Goal: Task Accomplishment & Management: Complete application form

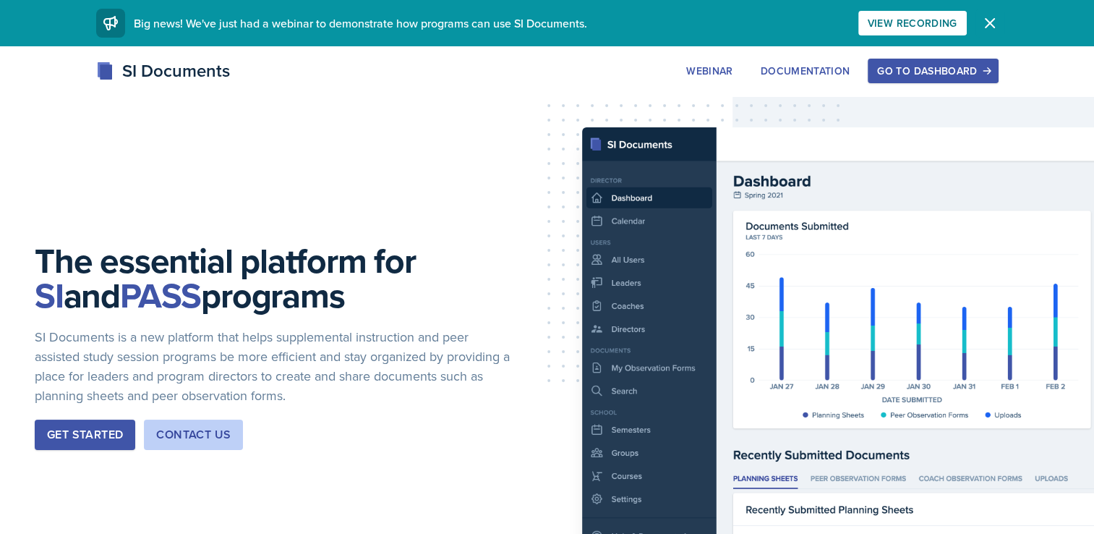
click at [990, 27] on icon "button" at bounding box center [990, 22] width 17 height 17
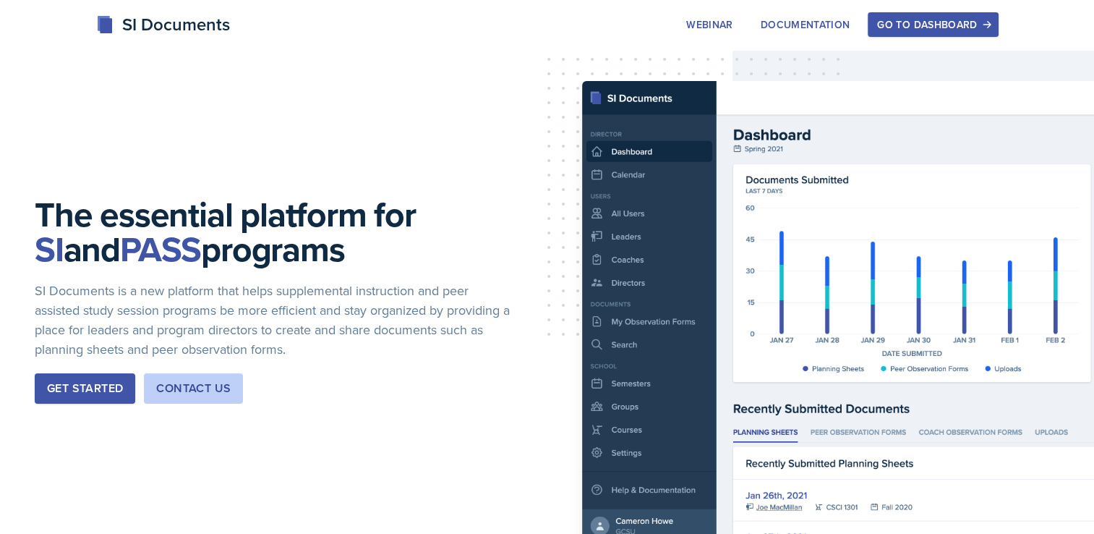
click at [948, 27] on div "Go to Dashboard" at bounding box center [932, 25] width 111 height 12
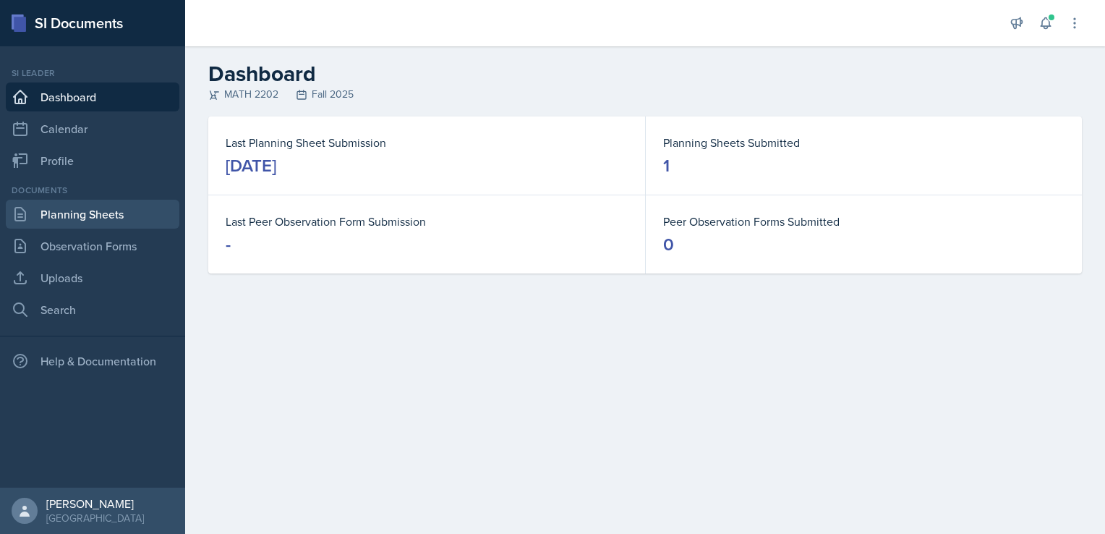
click at [81, 216] on link "Planning Sheets" at bounding box center [93, 214] width 174 height 29
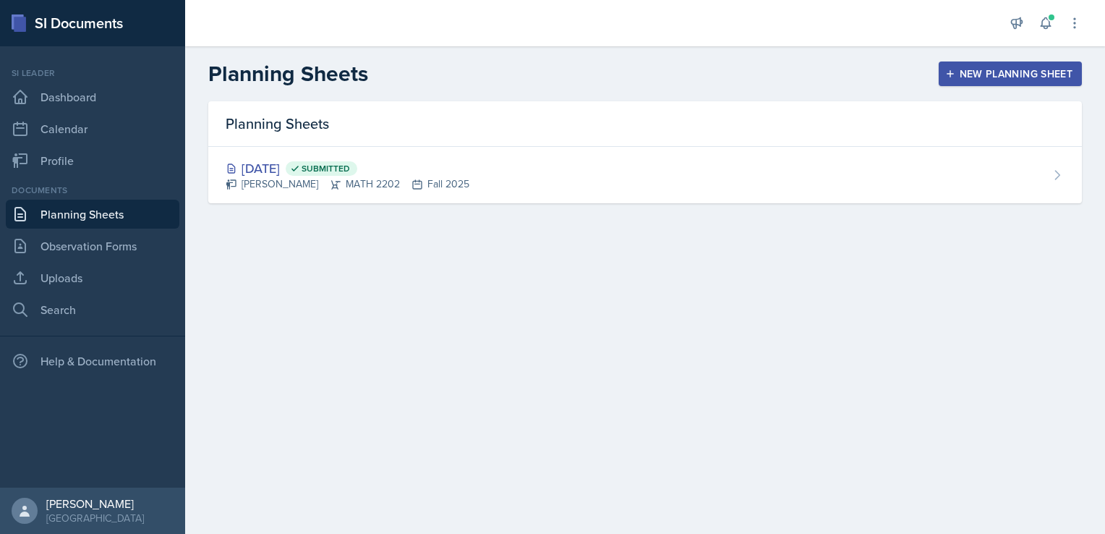
click at [976, 71] on div "New Planning Sheet" at bounding box center [1010, 74] width 124 height 12
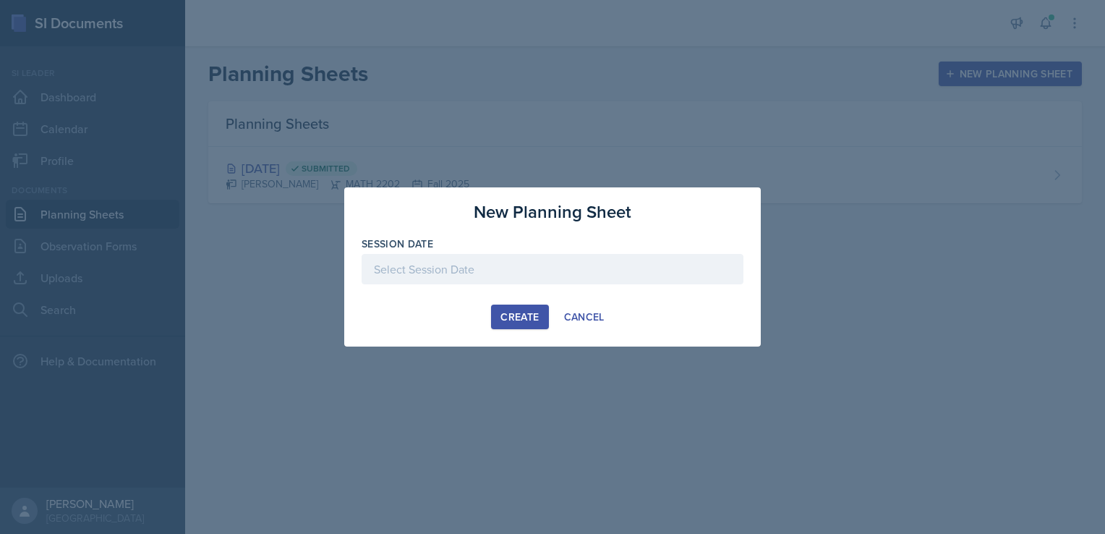
click at [435, 268] on div at bounding box center [553, 269] width 382 height 30
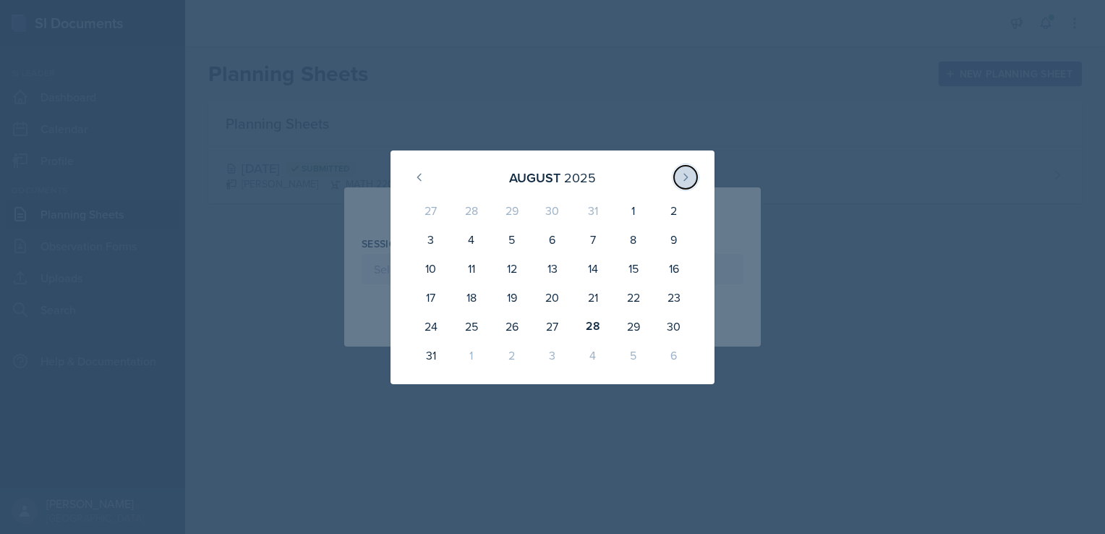
click at [682, 176] on icon at bounding box center [686, 177] width 12 height 12
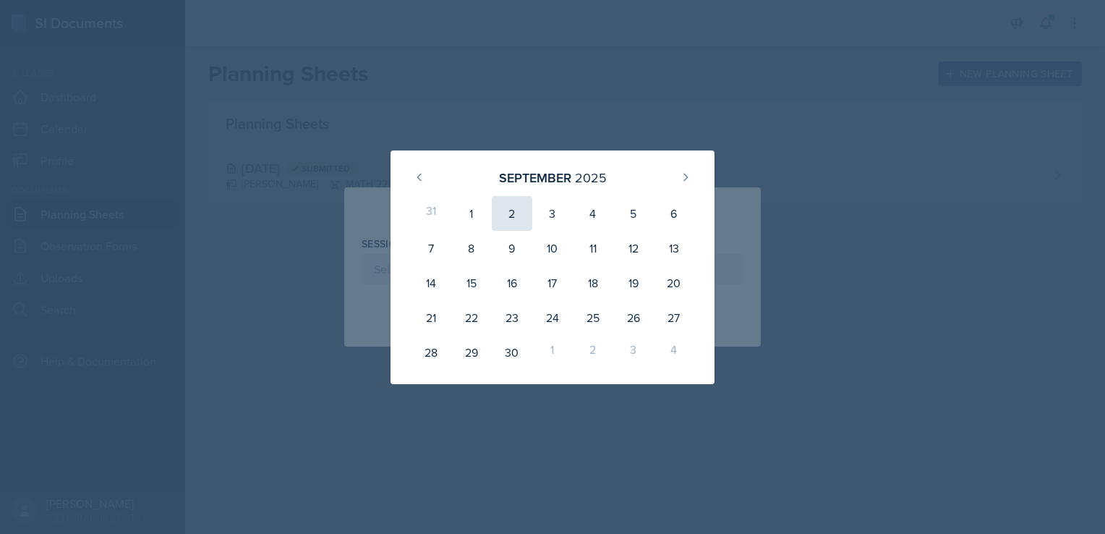
click at [509, 213] on div "2" at bounding box center [512, 213] width 41 height 35
type input "[DATE]"
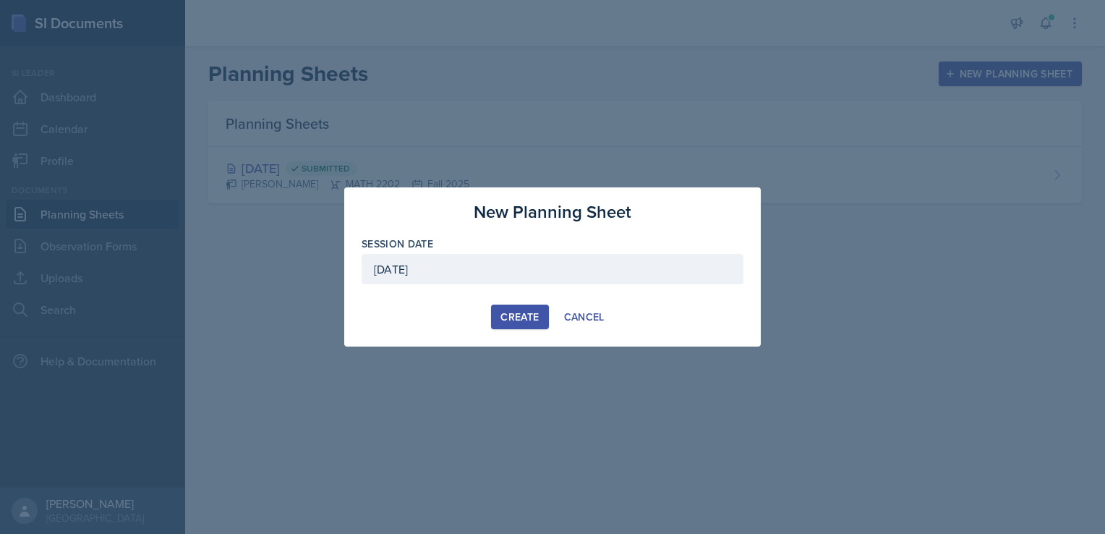
click at [809, 450] on div at bounding box center [552, 267] width 1105 height 534
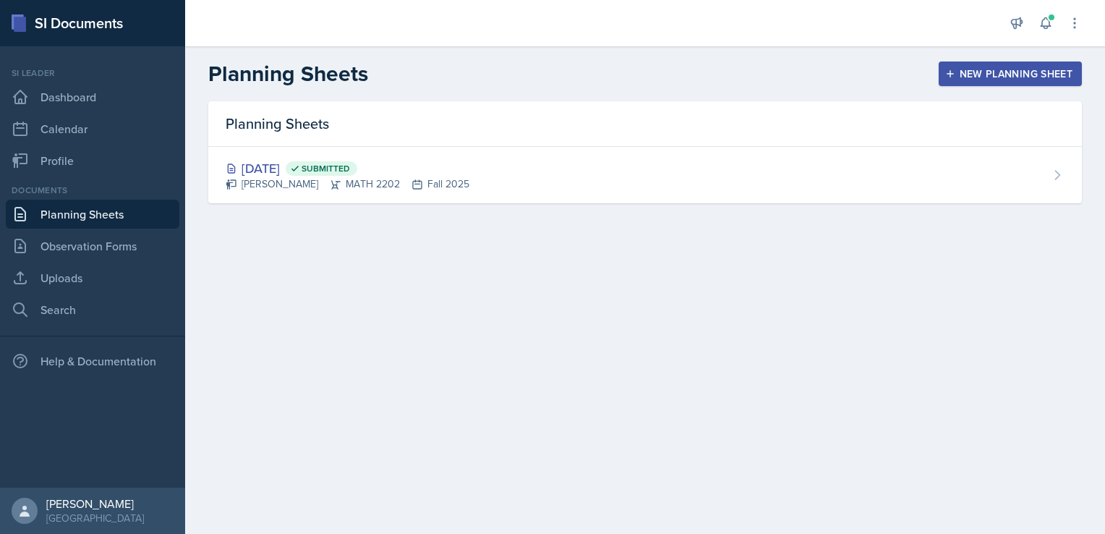
click at [974, 72] on div "New Planning Sheet" at bounding box center [1010, 74] width 124 height 12
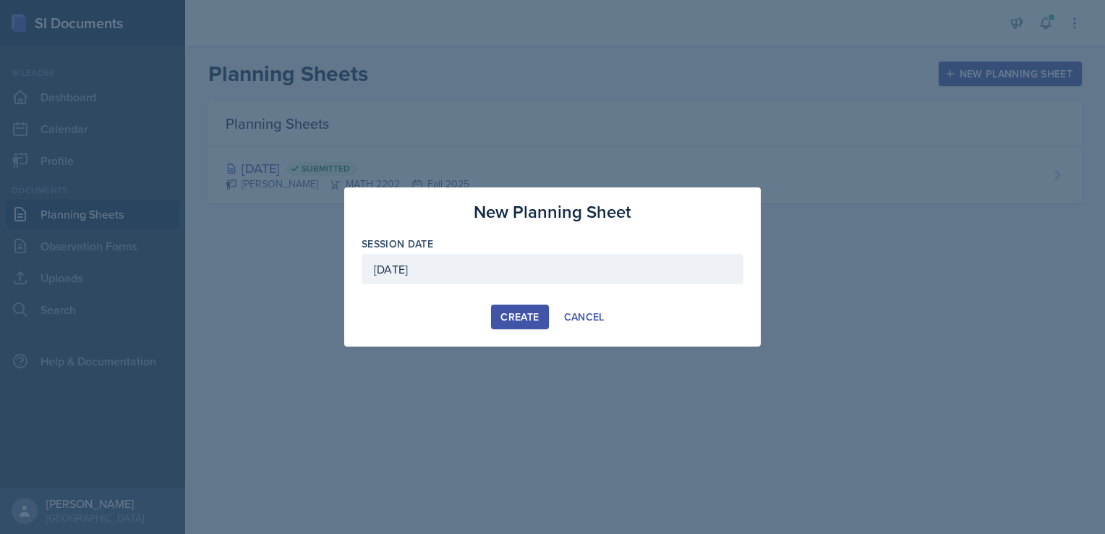
click at [518, 319] on div "Create" at bounding box center [520, 317] width 38 height 12
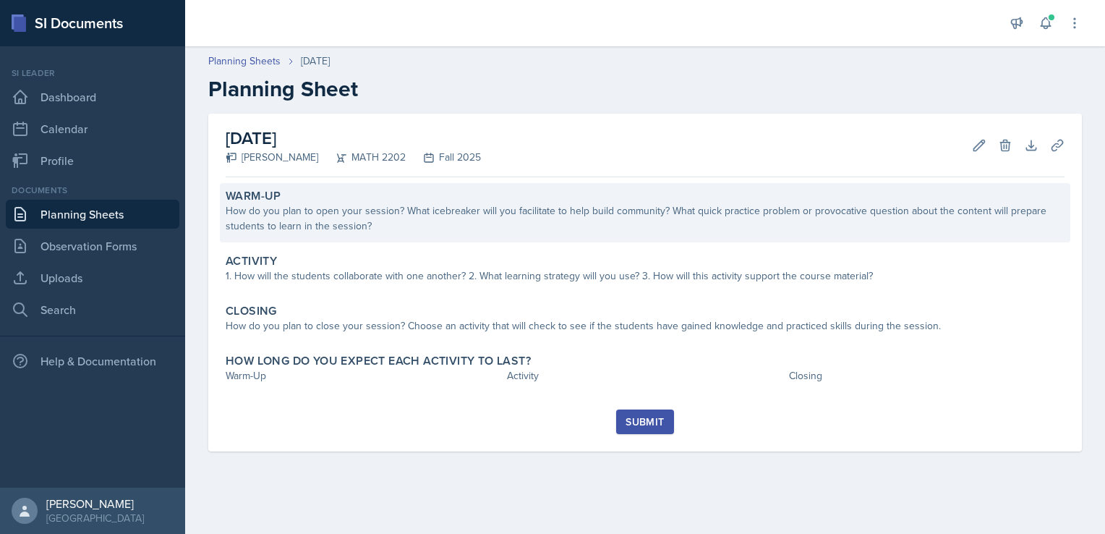
click at [357, 211] on div "How do you plan to open your session? What icebreaker will you facilitate to he…" at bounding box center [645, 218] width 839 height 30
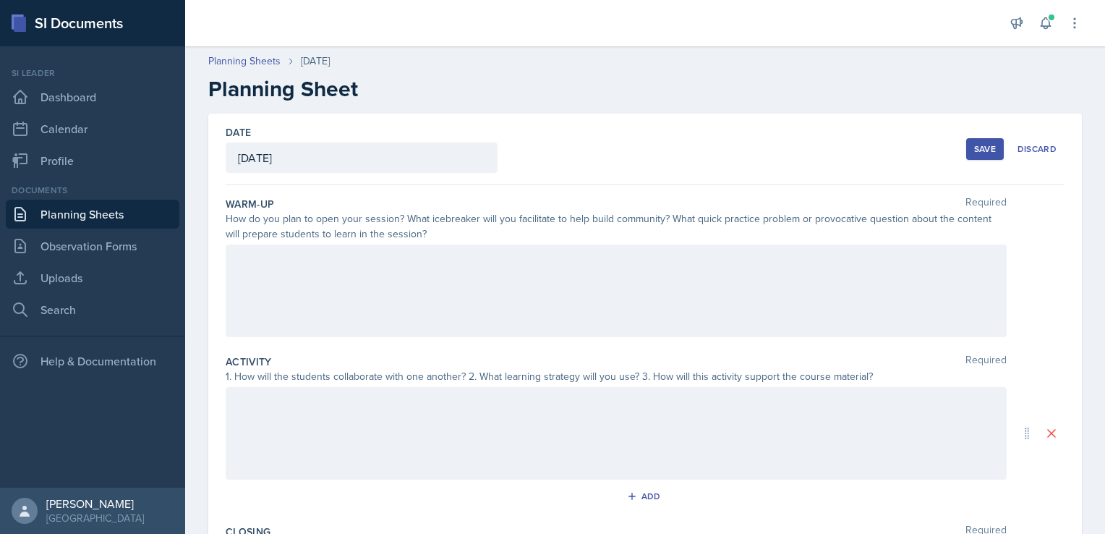
click at [261, 259] on div at bounding box center [616, 290] width 781 height 93
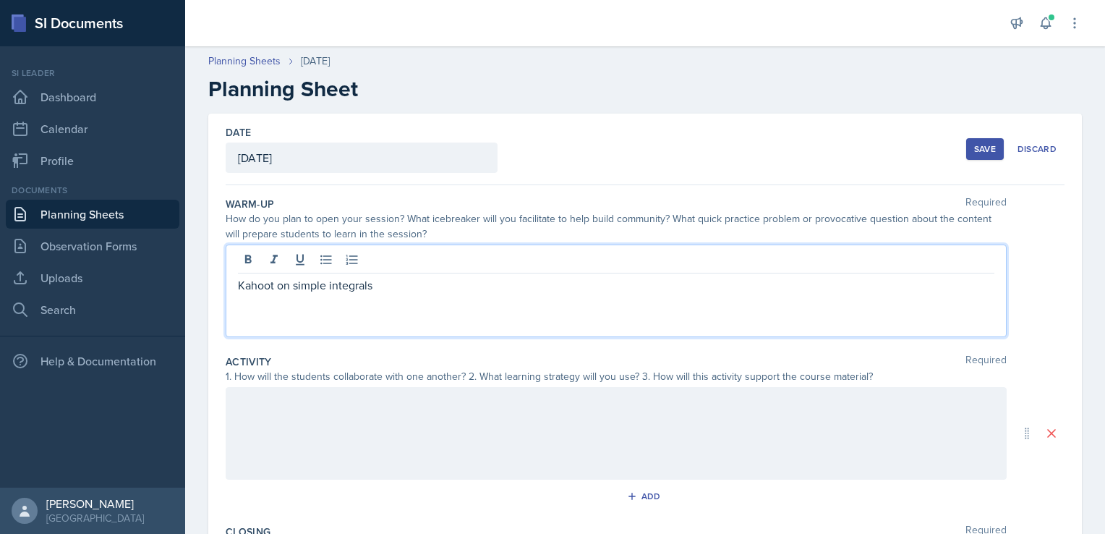
click at [370, 282] on p "Kahoot on simple integrals" at bounding box center [616, 284] width 757 height 17
click at [382, 285] on p "Kahoot on simple integrals help them remeber thet" at bounding box center [616, 284] width 757 height 17
click at [373, 285] on p "Kahoot on simple integrals help them remeber thet" at bounding box center [616, 284] width 757 height 17
click at [511, 284] on p "Kahoot on simple integrals to help them remember that" at bounding box center [616, 284] width 757 height 17
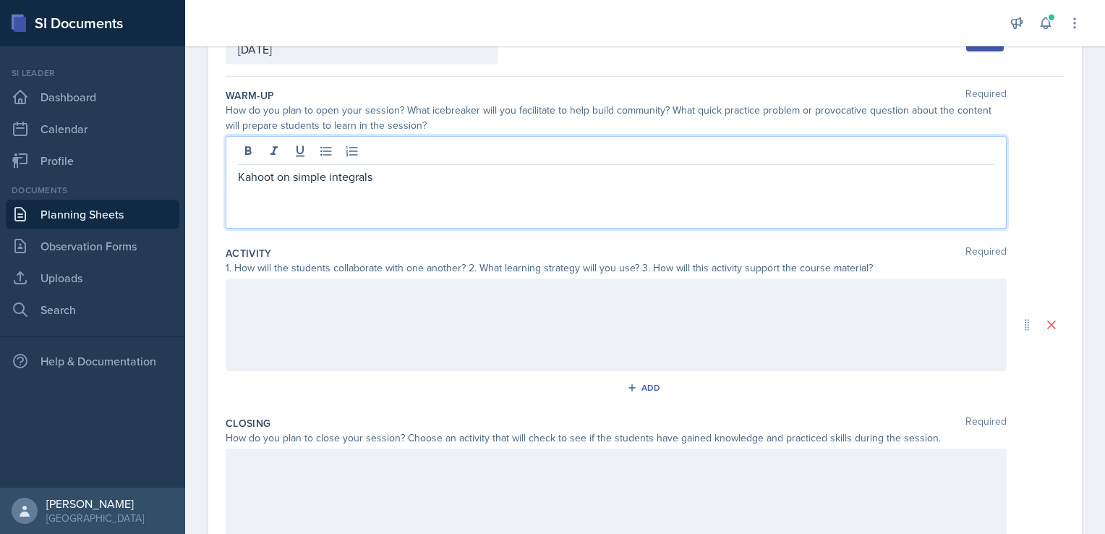
scroll to position [113, 0]
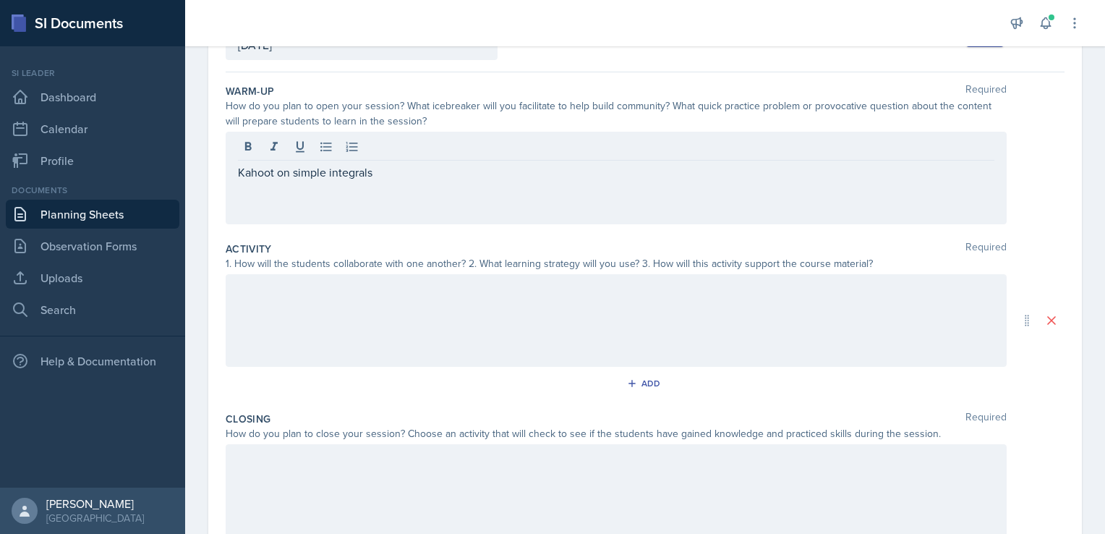
click at [233, 297] on div at bounding box center [616, 320] width 781 height 93
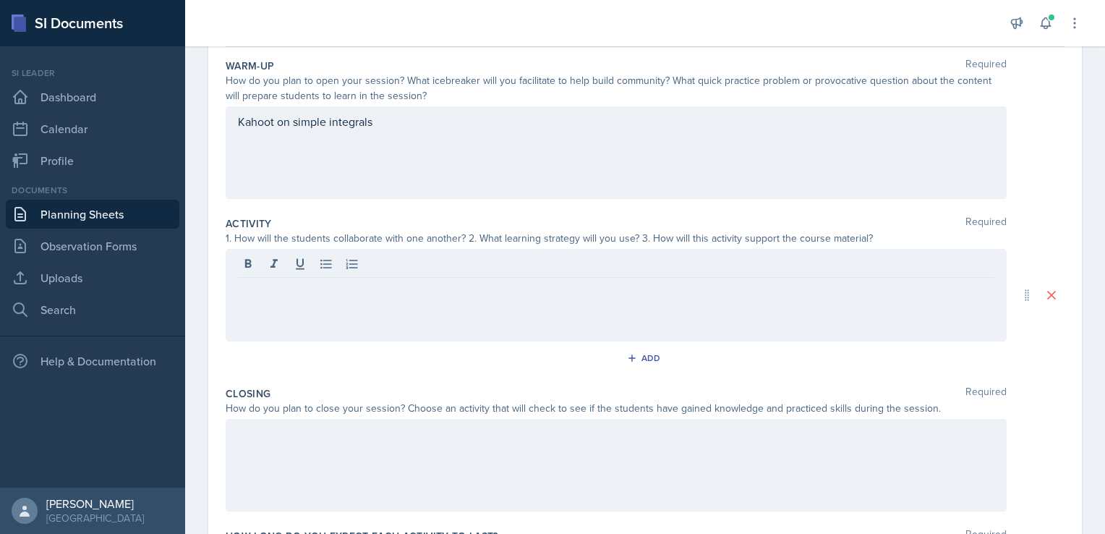
click at [416, 129] on div "Kahoot on simple integrals" at bounding box center [616, 152] width 781 height 93
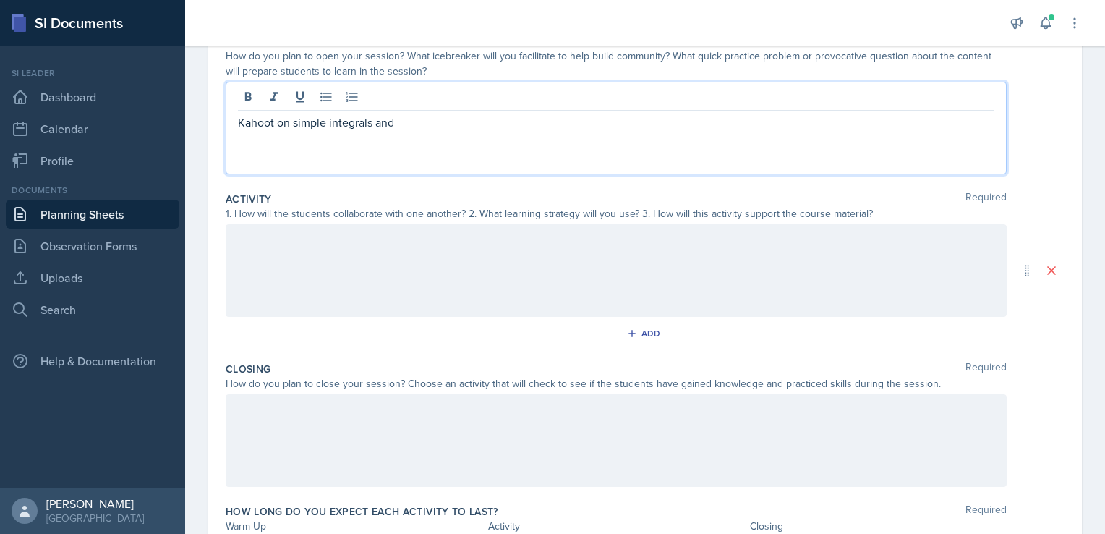
drag, startPoint x: 416, startPoint y: 129, endPoint x: 182, endPoint y: -54, distance: 296.8
click at [182, 0] on html "SI Documents Si leader Dashboard Calendar Profile Documents Planning Sheets Obs…" at bounding box center [552, 267] width 1105 height 534
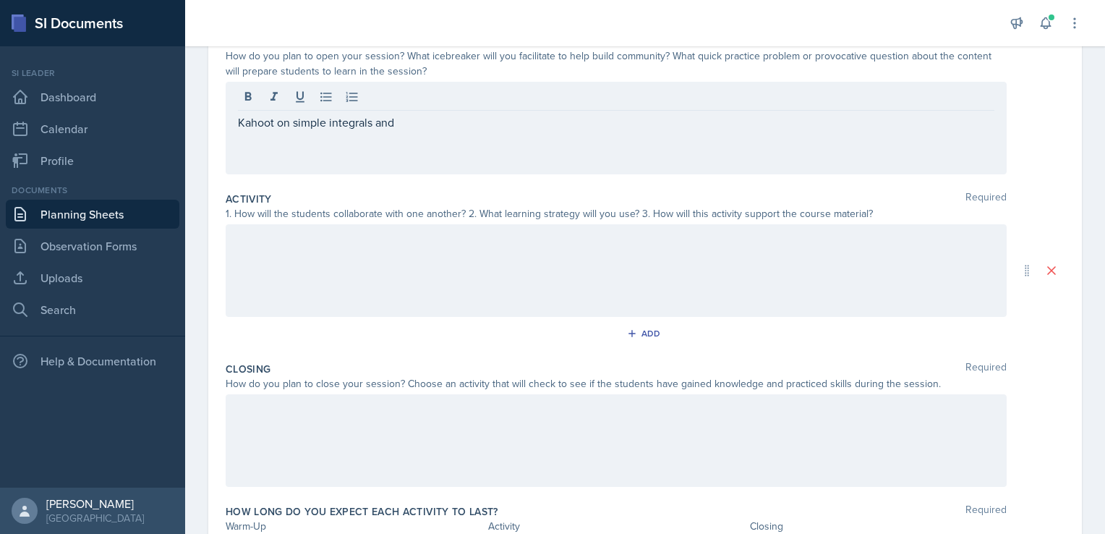
click at [466, 132] on div "Kahoot on simple integrals and" at bounding box center [616, 128] width 781 height 93
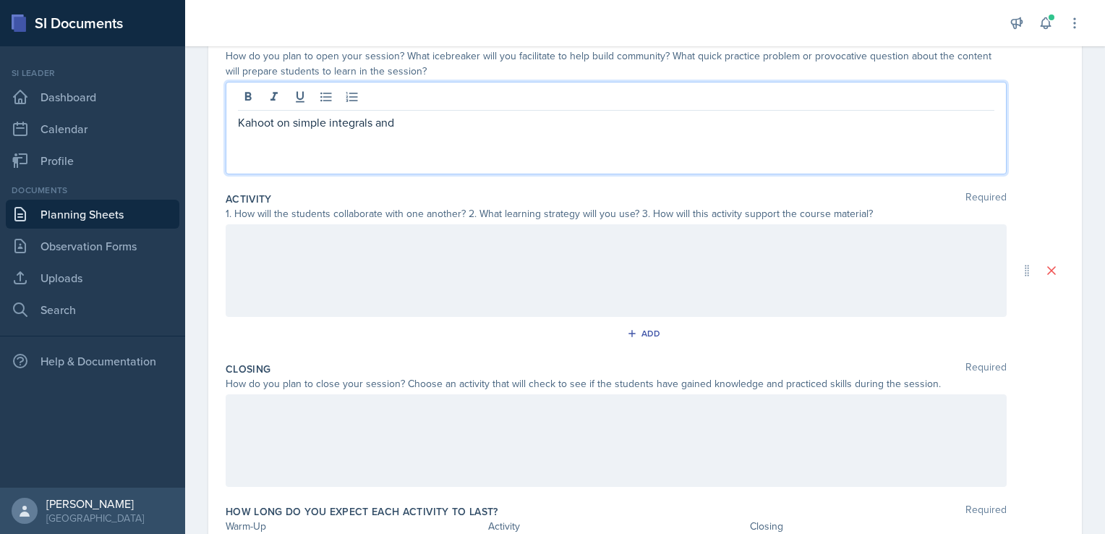
click at [399, 126] on p "Kahoot on simple integrals and" at bounding box center [616, 122] width 757 height 17
click at [370, 122] on p "Kahoot on simple integrals and volumes of revolution formulas" at bounding box center [616, 122] width 757 height 17
click at [327, 122] on p "Kahoot on simple integrals and volumes of revolution formulas" at bounding box center [616, 122] width 757 height 17
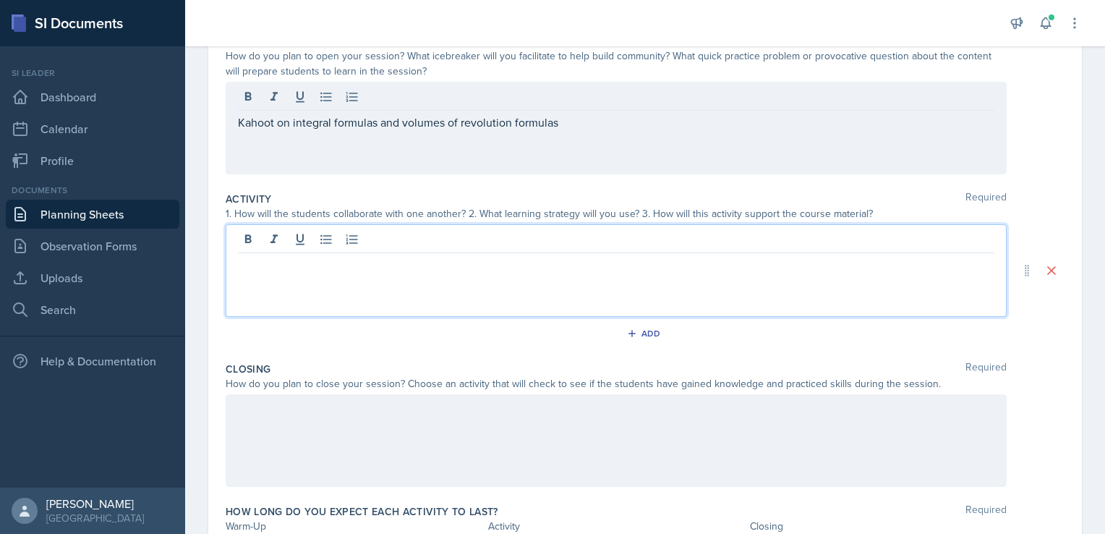
click at [268, 233] on div at bounding box center [616, 270] width 781 height 93
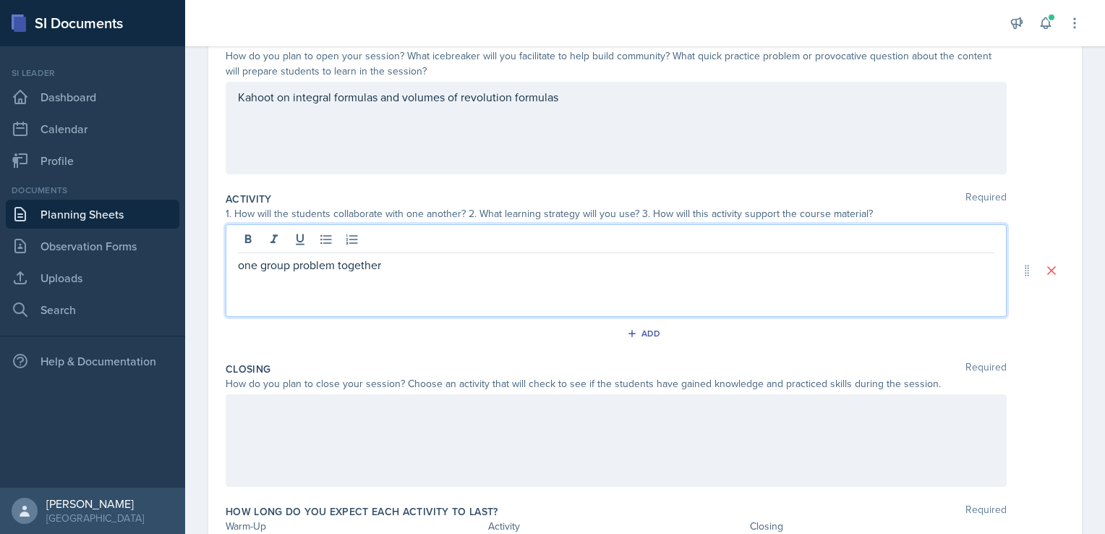
click at [291, 265] on p "one group problem together" at bounding box center [616, 264] width 757 height 17
click at [435, 265] on p "work on practice problems: one as one group, the next ones they will break up i…" at bounding box center [616, 264] width 757 height 17
click at [676, 261] on p "work on practice problems: one as a group, the next ones they will break up int…" at bounding box center [616, 264] width 757 height 17
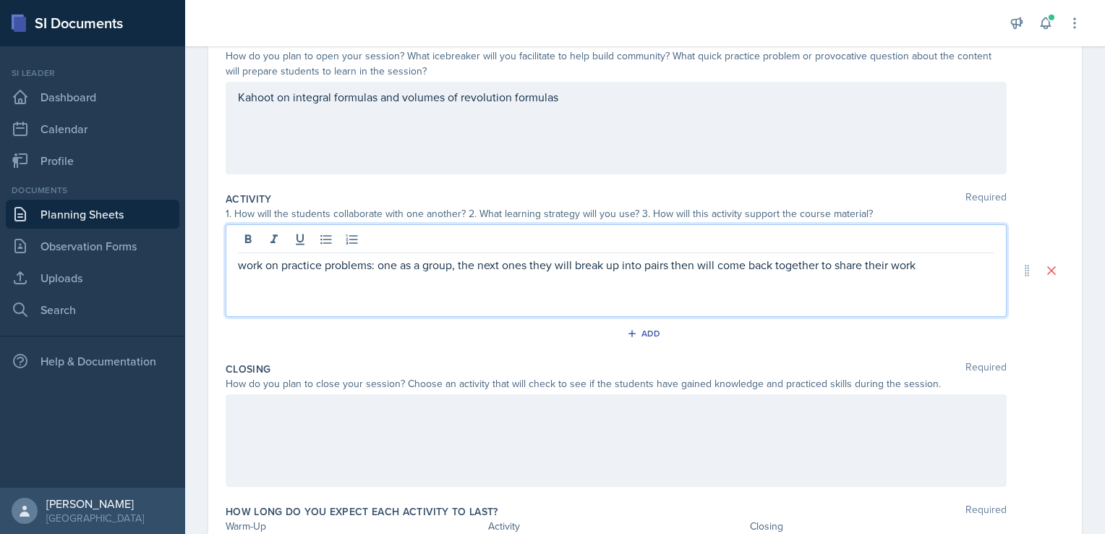
click at [681, 265] on p "work on practice problems: one as a group, the next ones they will break up int…" at bounding box center [616, 264] width 757 height 17
click at [924, 266] on p "work on practice problems: one as a group, the next ones they will break up int…" at bounding box center [616, 264] width 757 height 17
click at [473, 265] on p "work on practice problems: one as a group, the next ones they will break up int…" at bounding box center [616, 264] width 757 height 17
click at [732, 264] on p "work on practice problems: one as a group, then all the other problems will be …" at bounding box center [616, 264] width 757 height 17
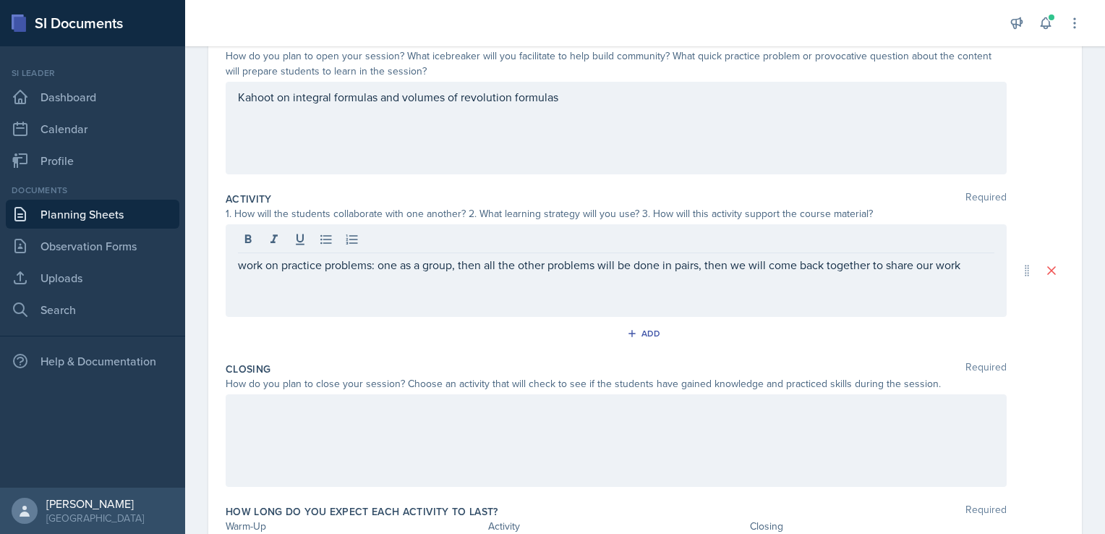
click at [460, 297] on div "work on practice problems: one as a group, then all the other problems will be …" at bounding box center [616, 270] width 781 height 93
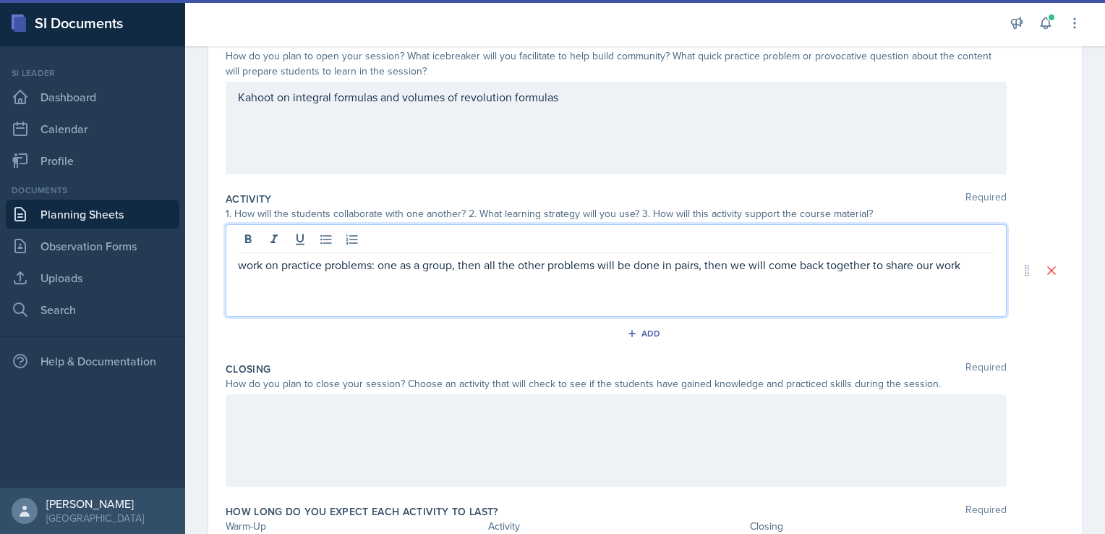
click at [545, 265] on p "work on practice problems: one as a group, then all the other problems will be …" at bounding box center [616, 264] width 757 height 17
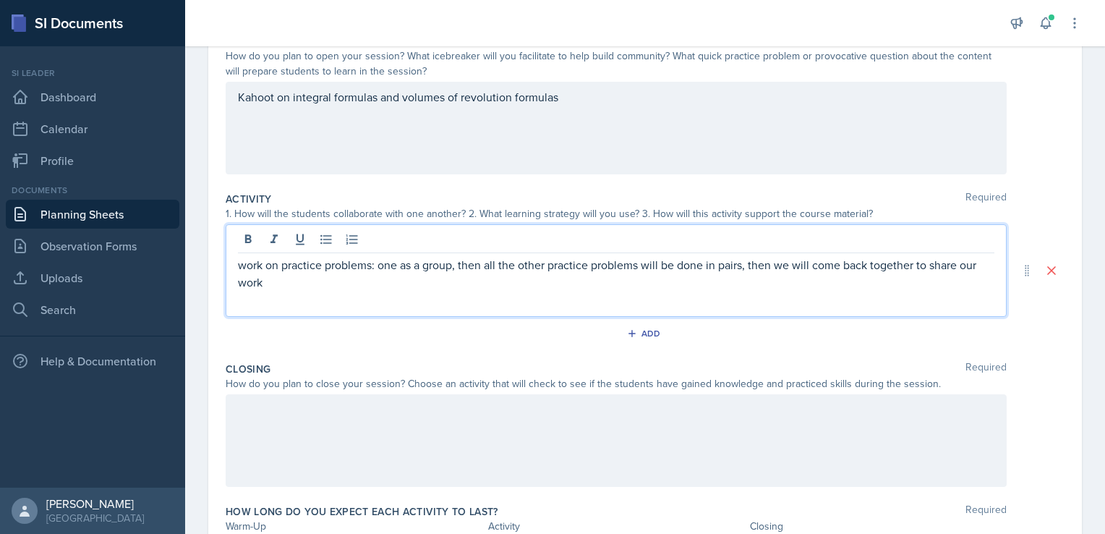
click at [702, 288] on p "work on practice problems: one as a group, then all the other practice problems…" at bounding box center [616, 273] width 757 height 35
click at [483, 265] on p "work on practice problems: one as a group, then all the other practice problems…" at bounding box center [616, 273] width 757 height 35
click at [750, 265] on p "work on practice problems: one as a group, all the other practice problems will…" at bounding box center [616, 264] width 757 height 17
click at [738, 265] on p "work on practice problems: one as a group, all the other practice problems will…" at bounding box center [616, 264] width 757 height 17
click at [408, 282] on p "work on practice problems: one as a group, all the other practice problems will…" at bounding box center [616, 273] width 757 height 35
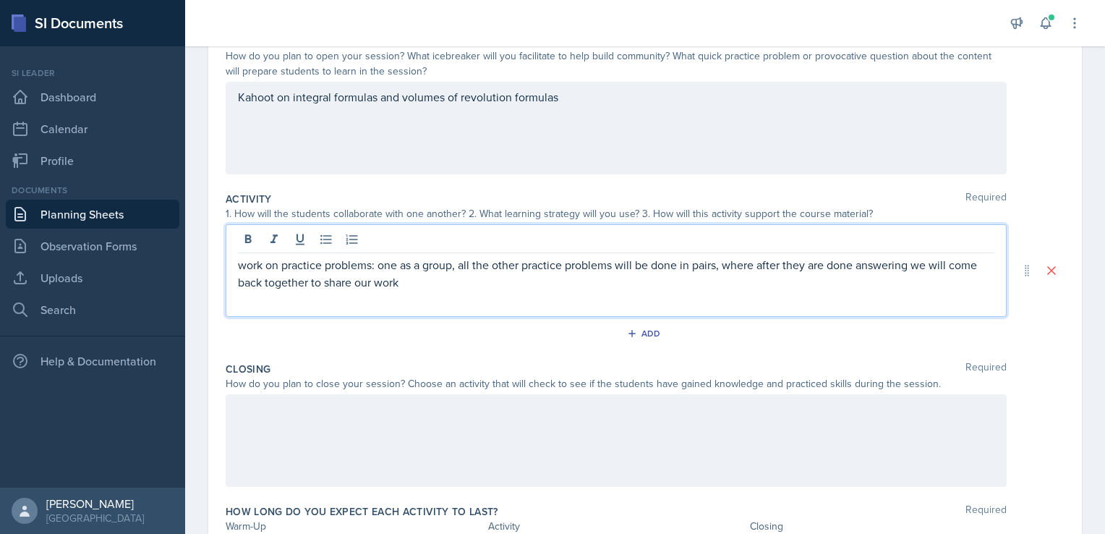
click at [885, 267] on p "work on practice problems: one as a group, all the other practice problems will…" at bounding box center [616, 273] width 757 height 35
click at [732, 268] on p "work on practice problems: one as a group, all the other practice problems will…" at bounding box center [616, 273] width 757 height 35
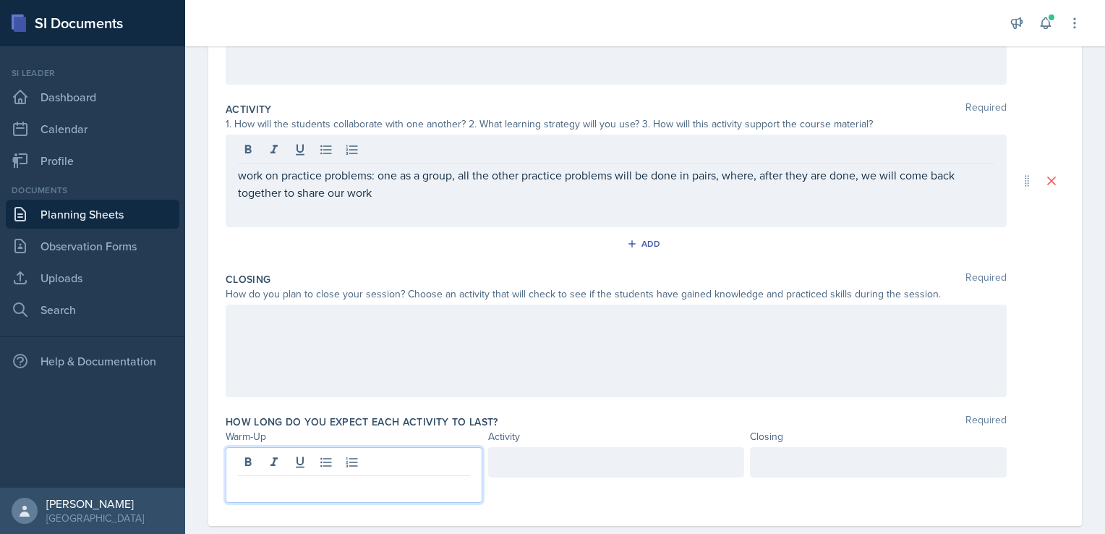
scroll to position [278, 0]
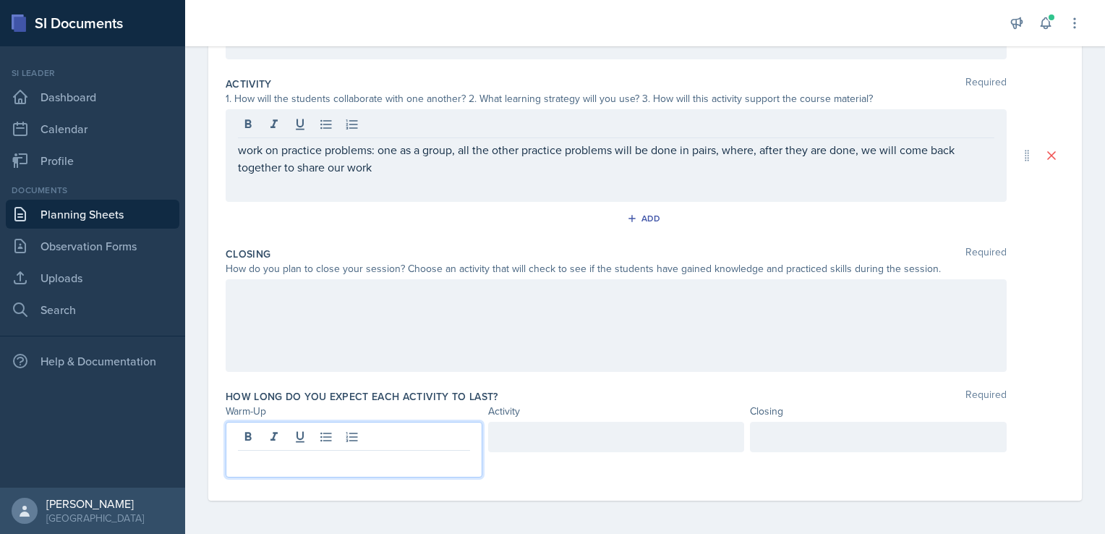
click at [251, 464] on p at bounding box center [354, 462] width 232 height 17
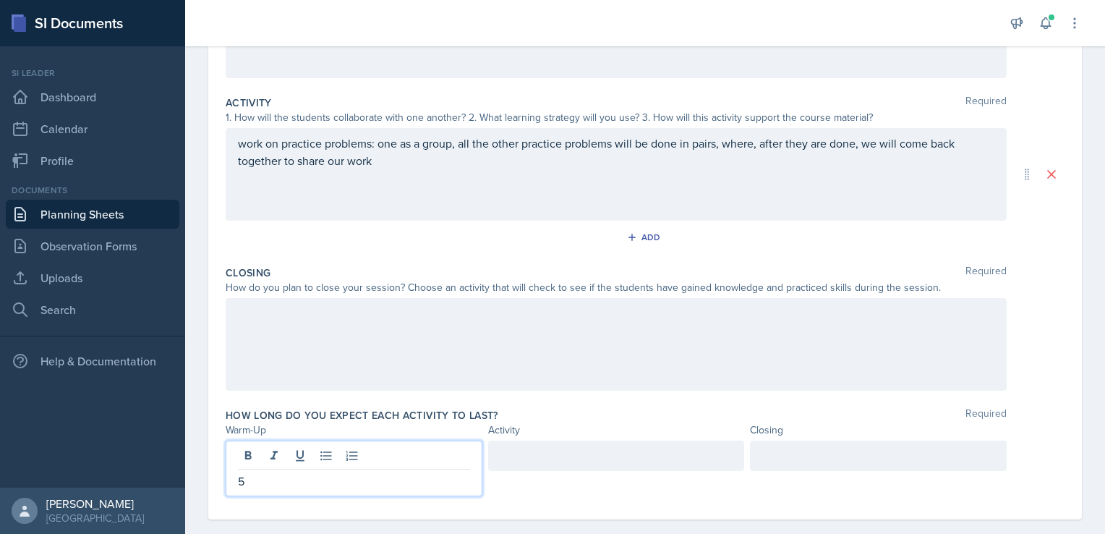
scroll to position [268, 0]
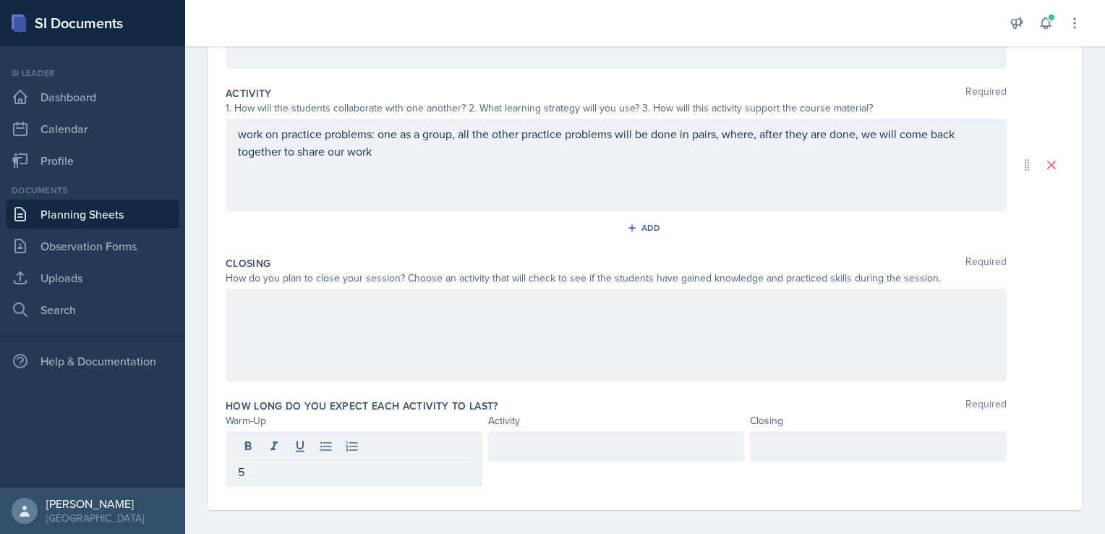
click at [333, 345] on div at bounding box center [616, 335] width 781 height 93
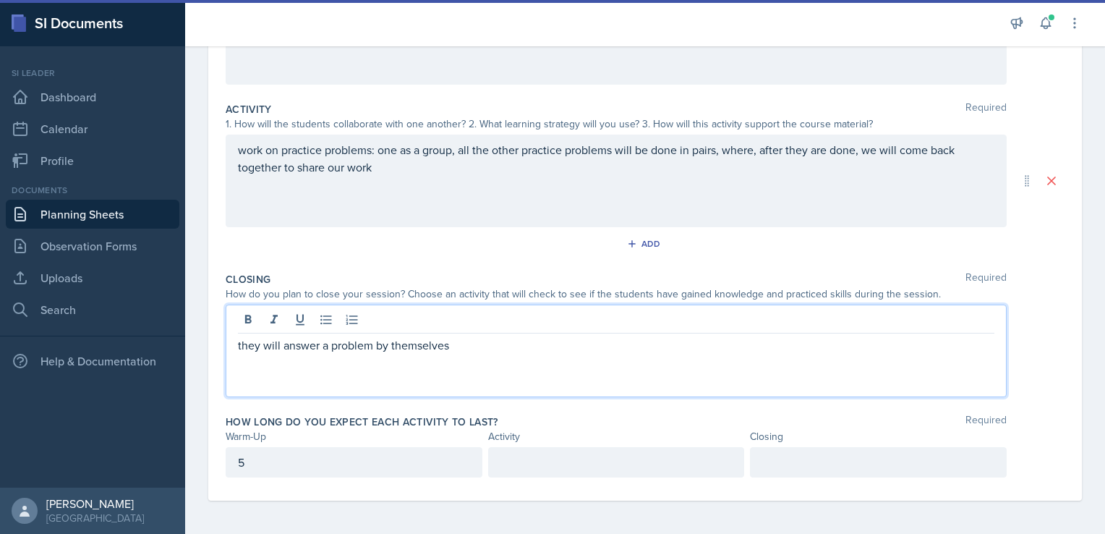
click at [327, 346] on p "they will answer a problem by themselves" at bounding box center [616, 344] width 757 height 17
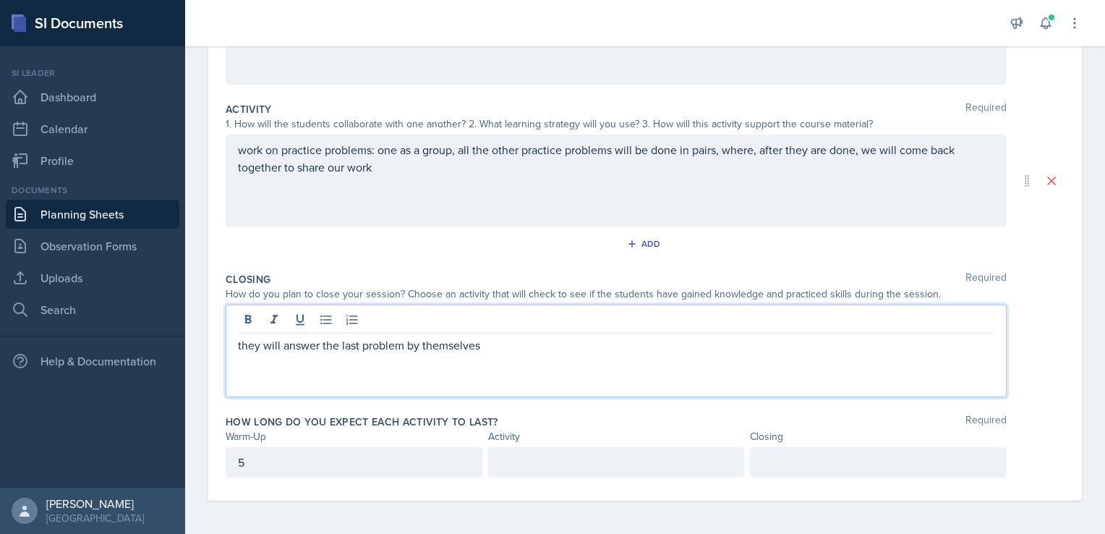
click at [504, 354] on div "they will answer the last problem by themselves" at bounding box center [616, 351] width 781 height 93
click at [485, 341] on p "they will answer the last problem by themselves" at bounding box center [616, 344] width 757 height 17
click at [243, 346] on p "they will answer the last problem by themselves" at bounding box center [616, 344] width 757 height 17
click at [509, 352] on p "They will answer the last problem by themselves" at bounding box center [616, 344] width 757 height 17
click at [807, 457] on div at bounding box center [878, 462] width 257 height 30
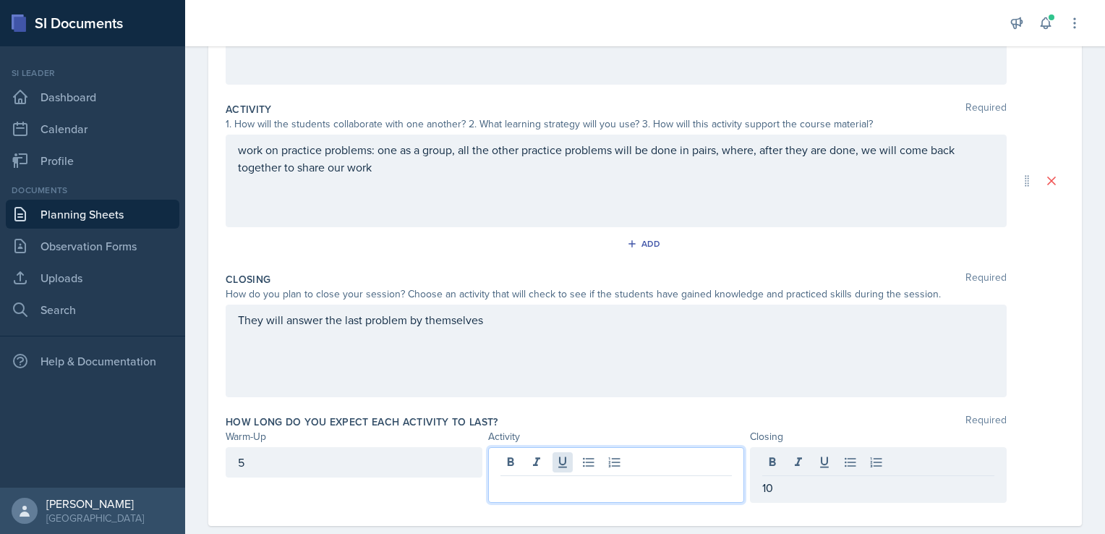
click at [553, 461] on div at bounding box center [616, 475] width 257 height 56
click at [1034, 308] on div "They will answer the last problem by themselves" at bounding box center [645, 351] width 839 height 93
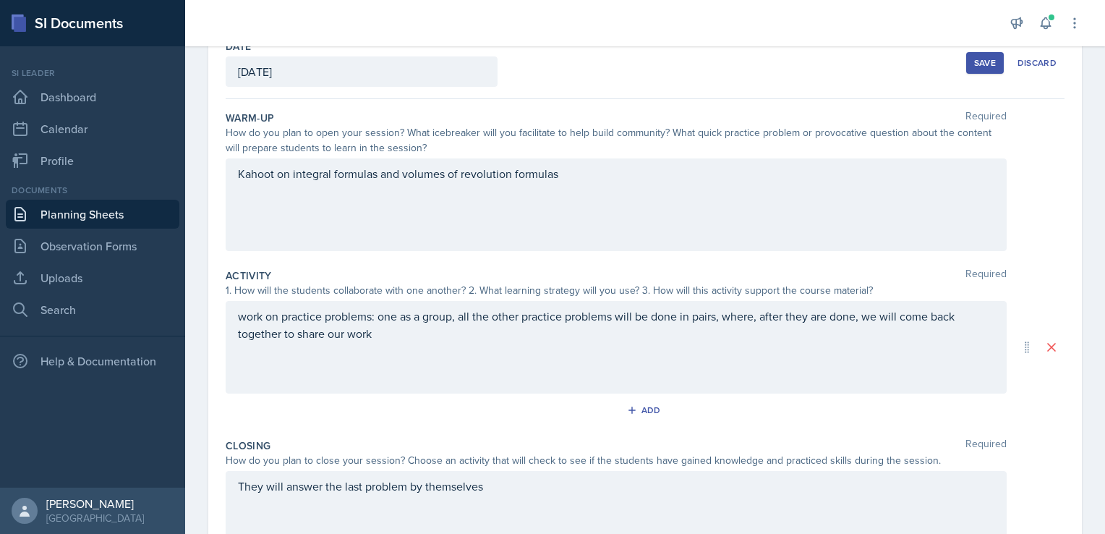
scroll to position [0, 0]
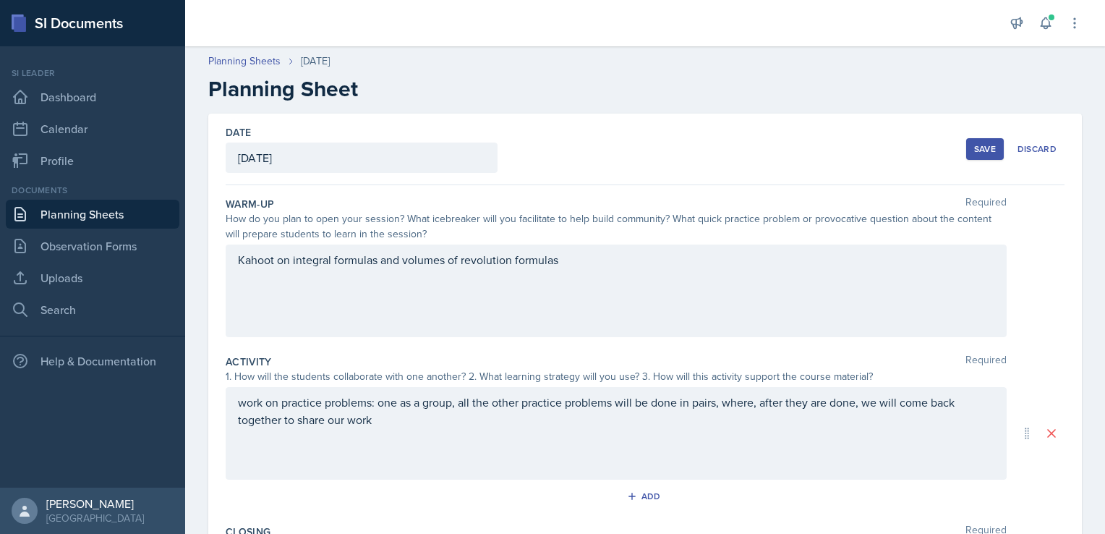
click at [974, 153] on div "Save" at bounding box center [985, 149] width 22 height 12
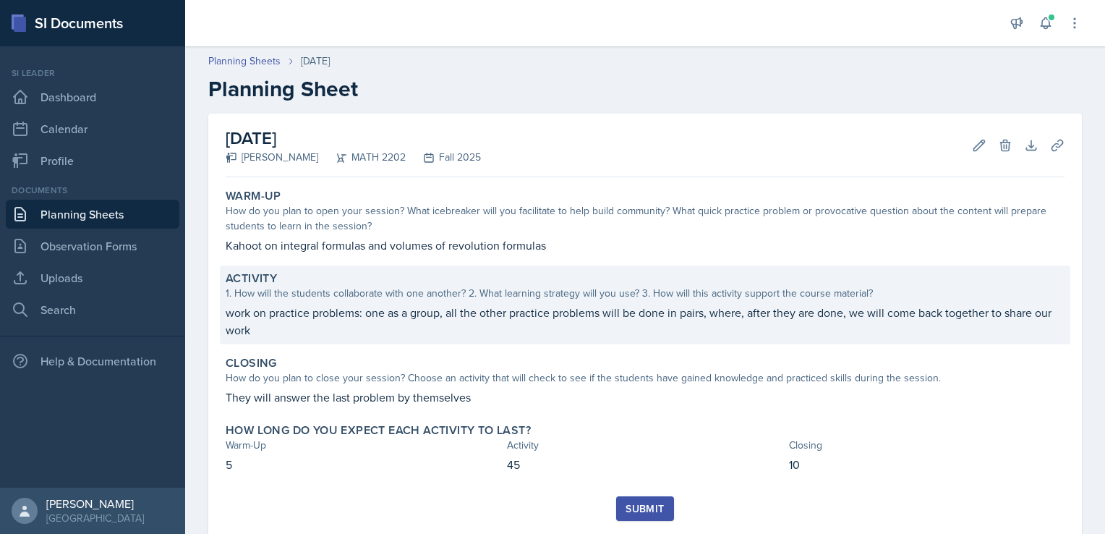
click at [534, 322] on p "work on practice problems: one as a group, all the other practice problems will…" at bounding box center [645, 321] width 839 height 35
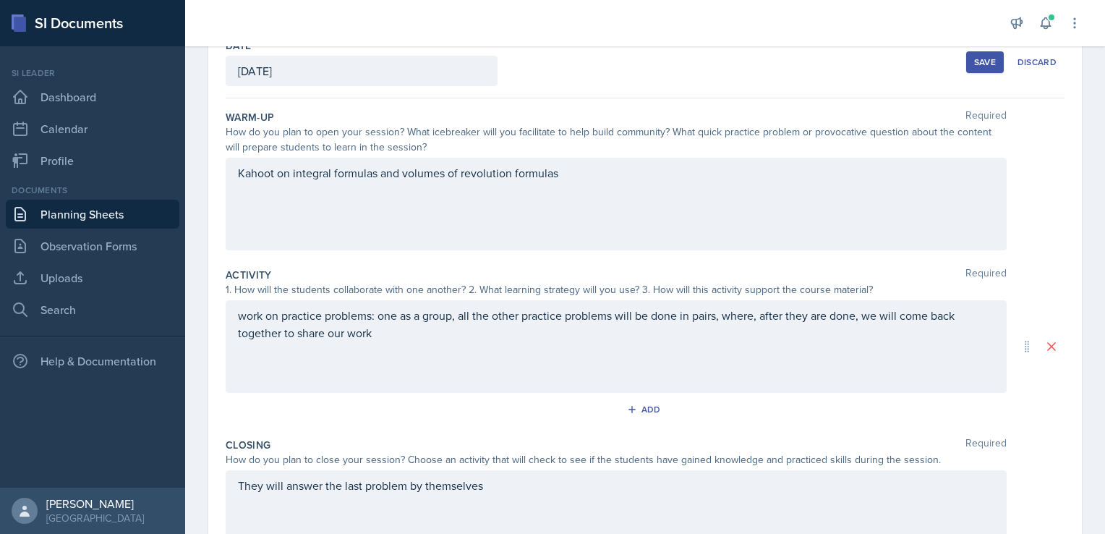
scroll to position [88, 0]
click at [371, 315] on p "work on practice problems: one as a group, all the other practice problems will…" at bounding box center [616, 322] width 757 height 35
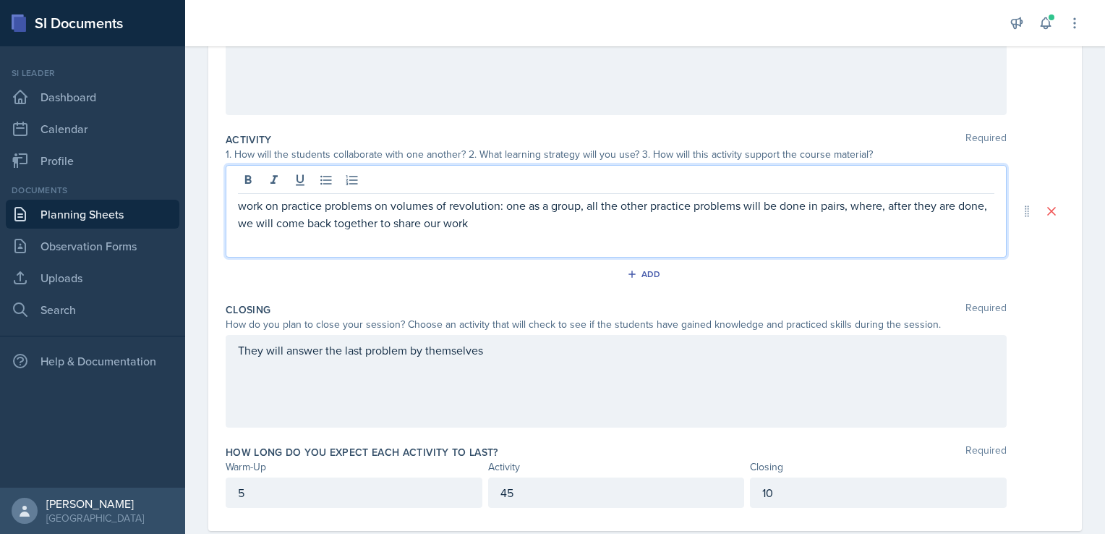
scroll to position [226, 0]
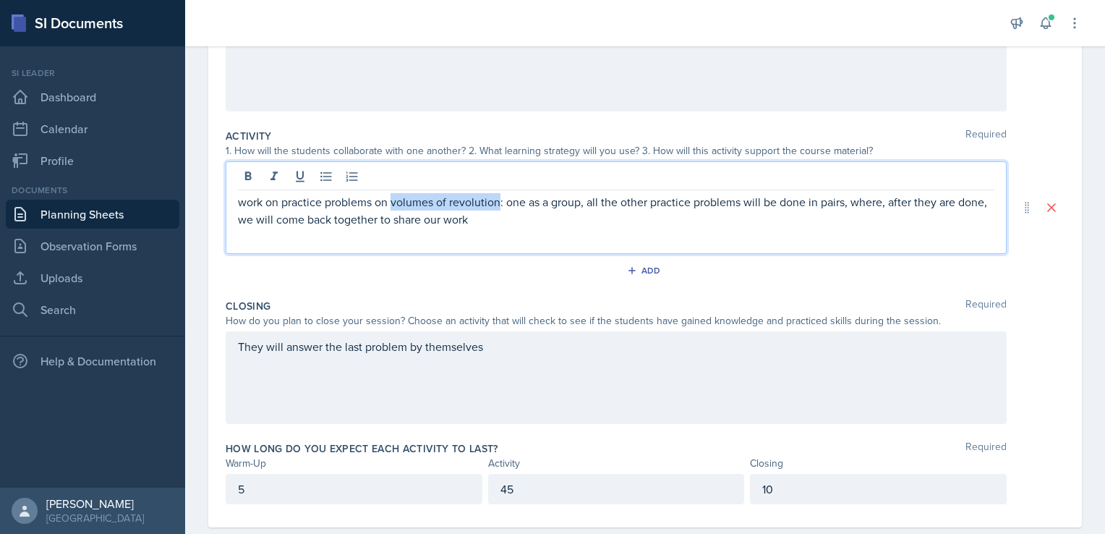
drag, startPoint x: 391, startPoint y: 201, endPoint x: 498, endPoint y: 205, distance: 107.1
click at [498, 205] on p "work on practice problems on volumes of revolution: one as a group, all the oth…" at bounding box center [616, 210] width 757 height 35
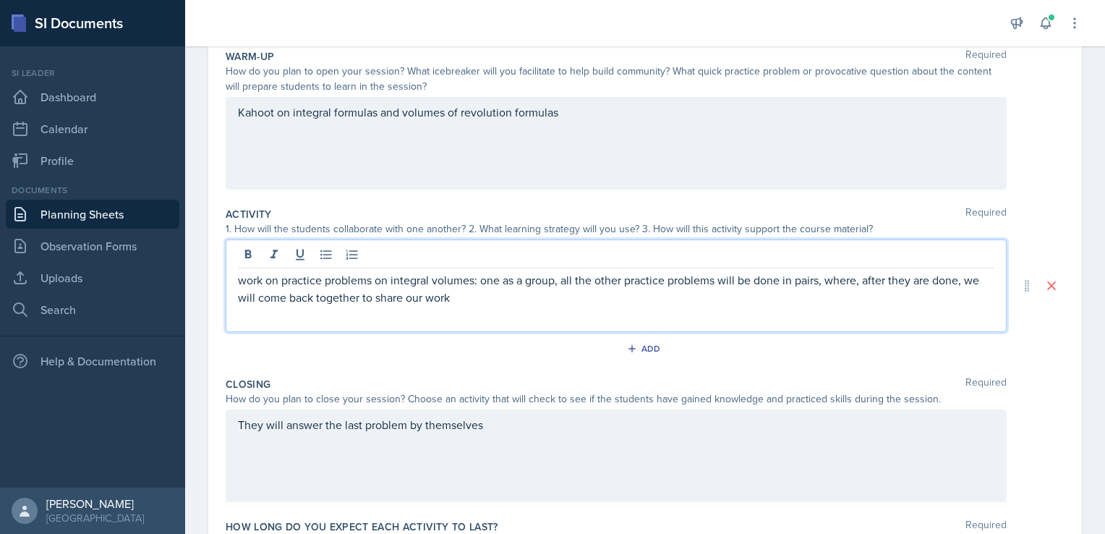
scroll to position [252, 0]
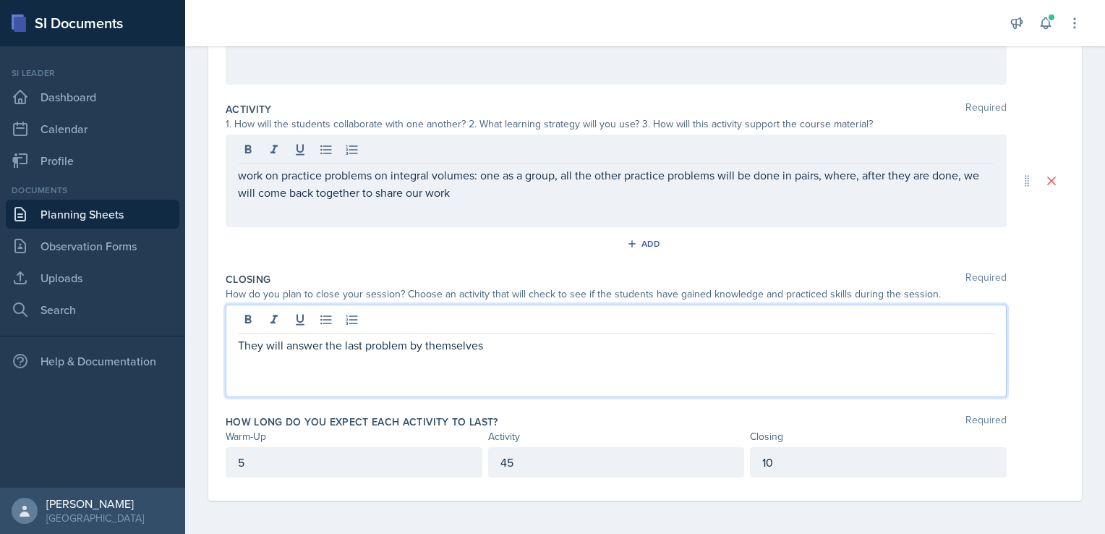
click at [489, 322] on div "They will answer the last problem by themselves" at bounding box center [616, 351] width 781 height 93
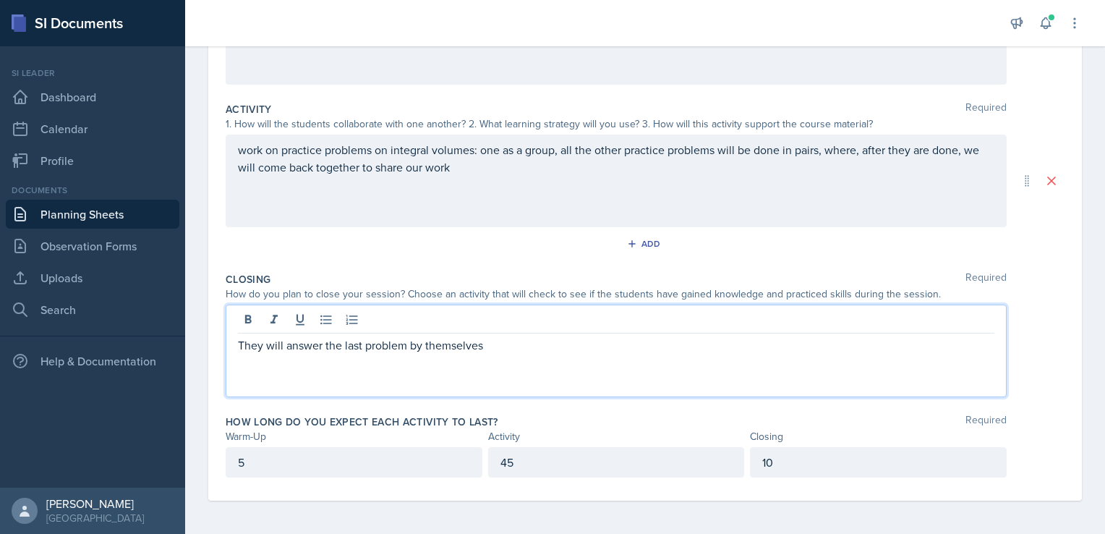
scroll to position [0, 0]
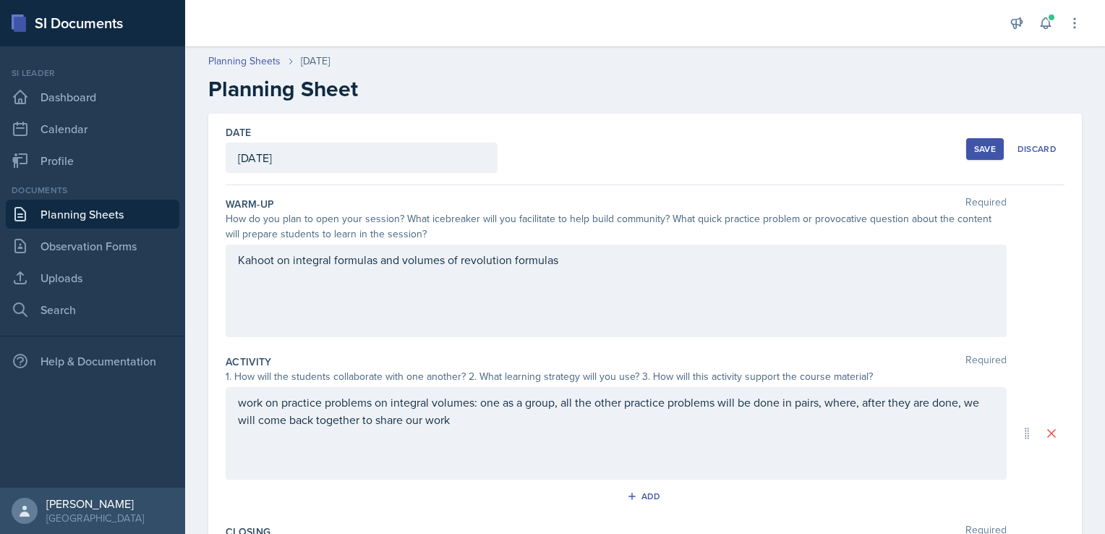
click at [299, 153] on div "[DATE]" at bounding box center [362, 157] width 272 height 30
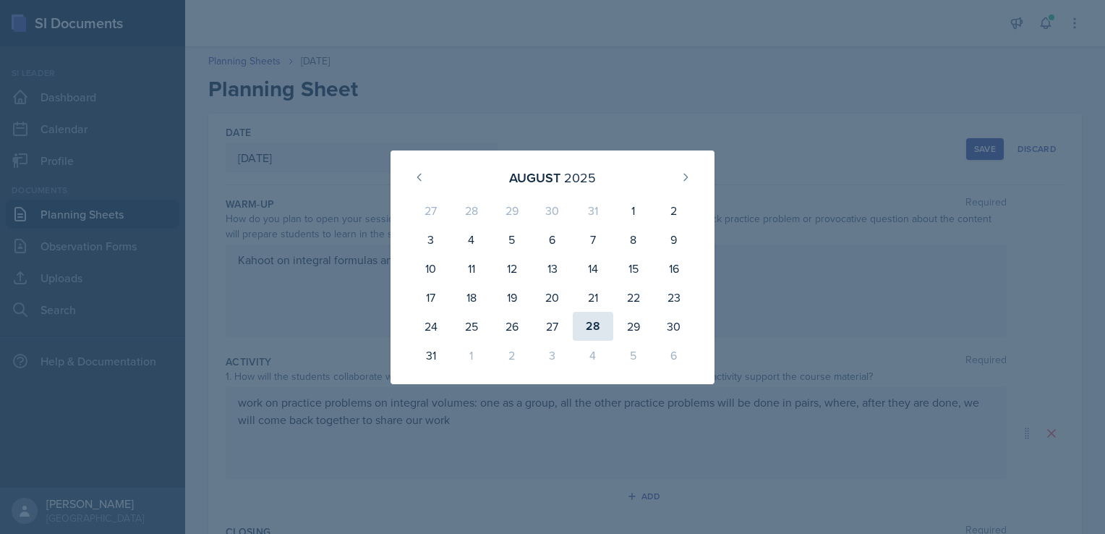
click at [585, 326] on div "28" at bounding box center [593, 326] width 41 height 29
type input "[DATE]"
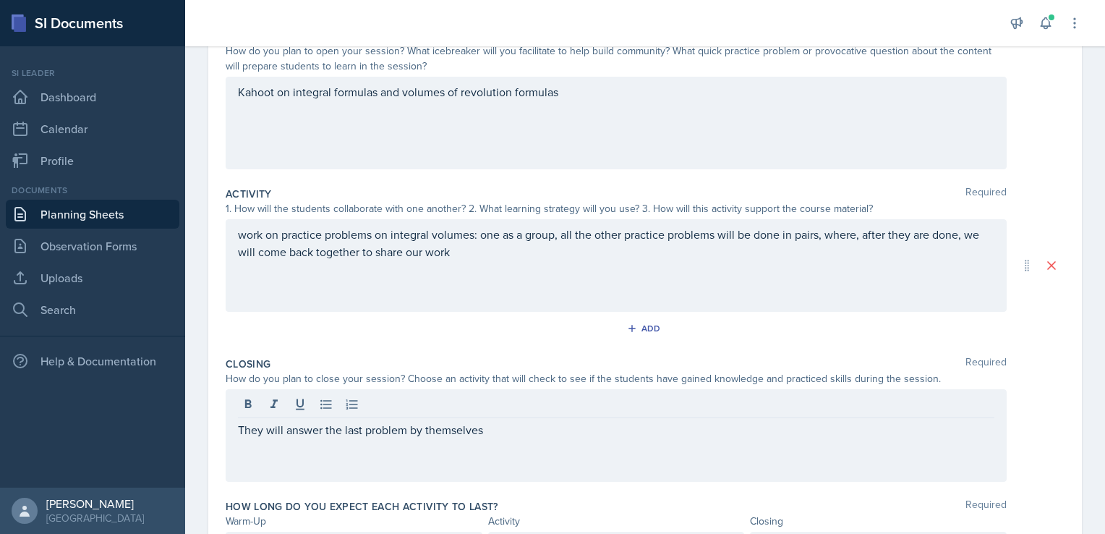
scroll to position [252, 0]
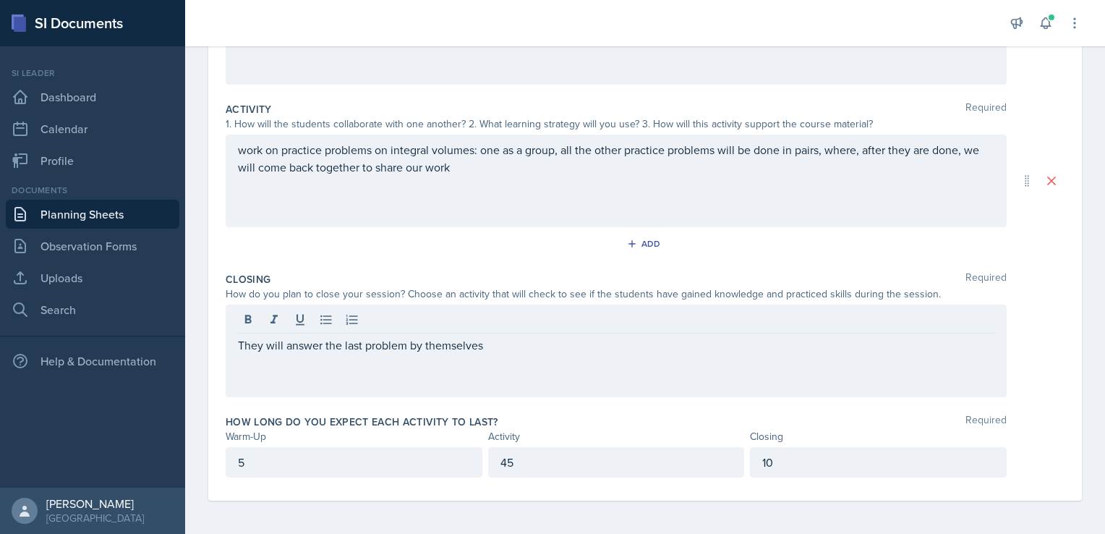
click at [498, 352] on div "They will answer the last problem by themselves" at bounding box center [616, 351] width 781 height 93
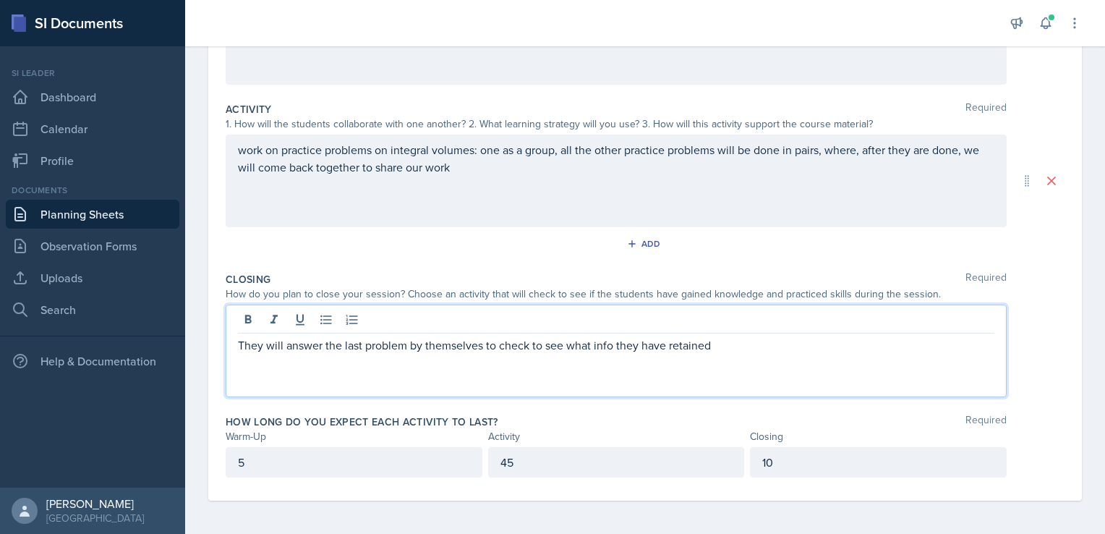
click at [480, 345] on p "They will answer the last problem by themselves to check to see what info they …" at bounding box center [616, 344] width 757 height 17
click at [486, 344] on p "They will answer the last problem by themselves to check to see what info they …" at bounding box center [616, 344] width 757 height 17
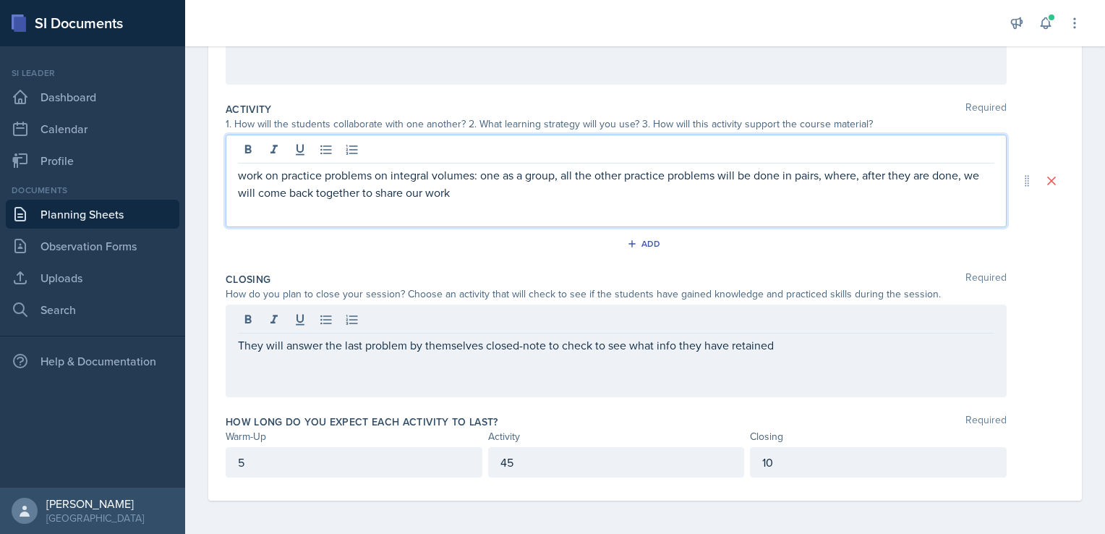
click at [454, 166] on p "work on practice problems on integral volumes: one as a group, all the other pr…" at bounding box center [616, 183] width 757 height 35
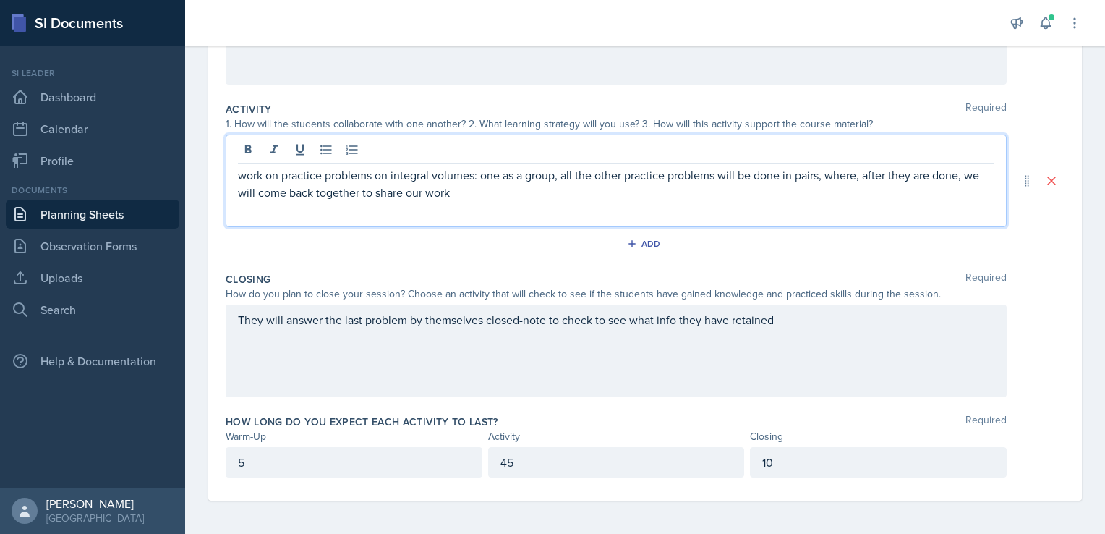
click at [455, 186] on p "work on practice problems on integral volumes: one as a group, all the other pr…" at bounding box center [616, 183] width 757 height 35
click at [585, 195] on p "work on practice problems on integral volumes: one as a group, all the other pr…" at bounding box center [616, 183] width 757 height 35
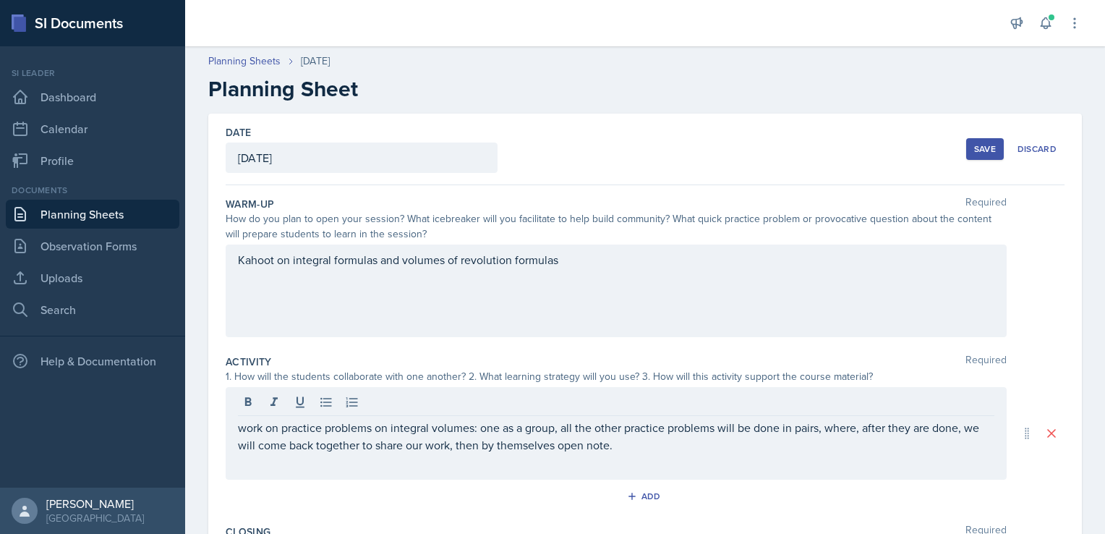
click at [974, 150] on div "Save" at bounding box center [985, 149] width 22 height 12
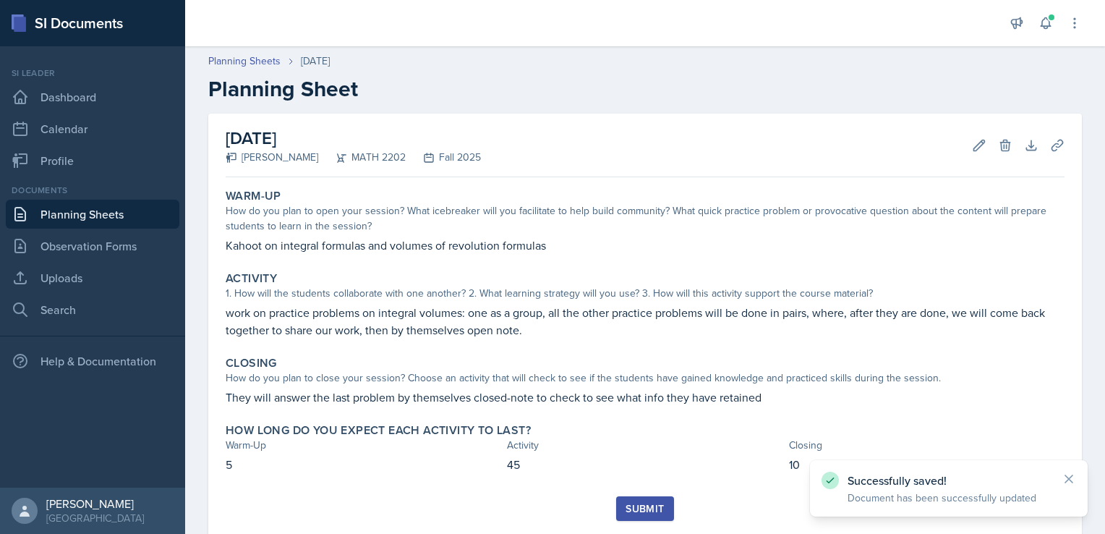
click at [644, 503] on div "Submit" at bounding box center [645, 509] width 38 height 12
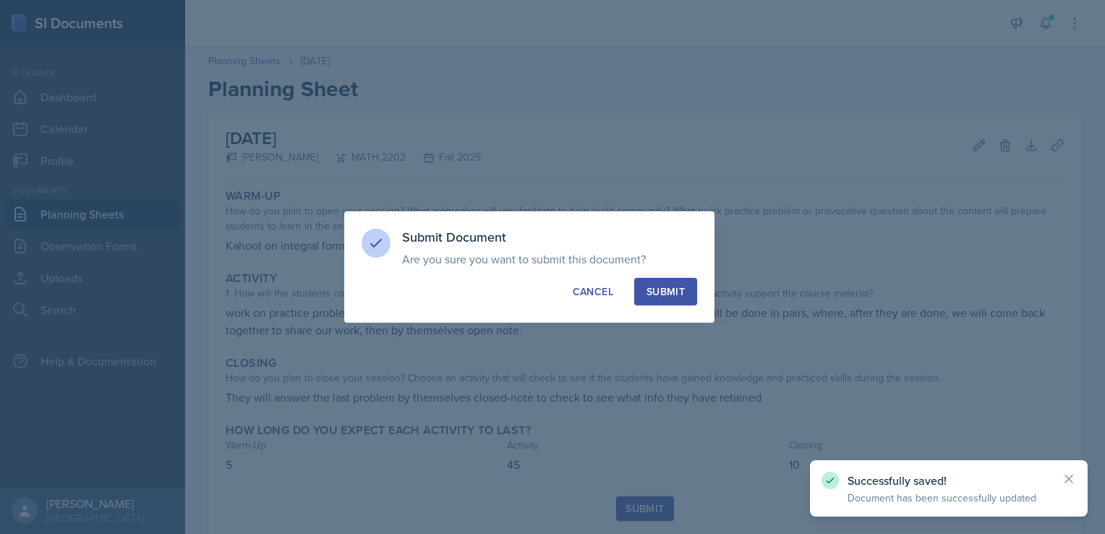
click at [675, 297] on div "Submit" at bounding box center [666, 291] width 38 height 14
